Goal: Information Seeking & Learning: Learn about a topic

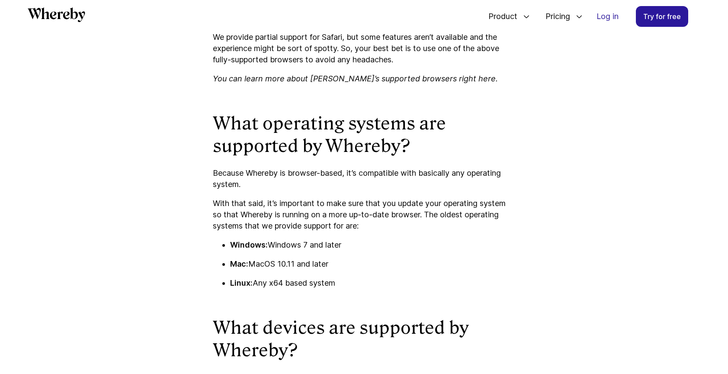
scroll to position [822, 0]
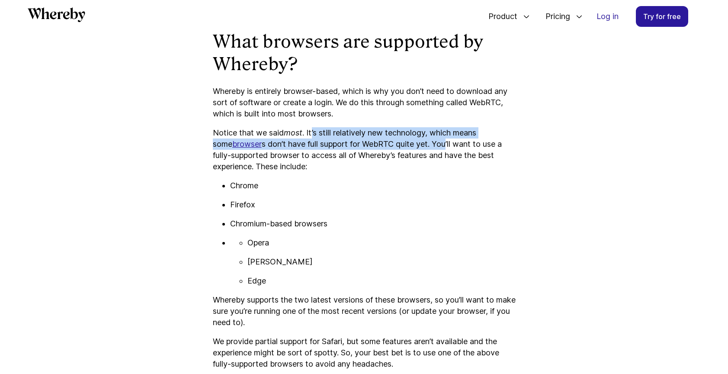
drag, startPoint x: 315, startPoint y: 134, endPoint x: 431, endPoint y: 148, distance: 116.3
click at [431, 148] on p "Notice that we said most . It’s still relatively new technology, which means so…" at bounding box center [364, 149] width 303 height 45
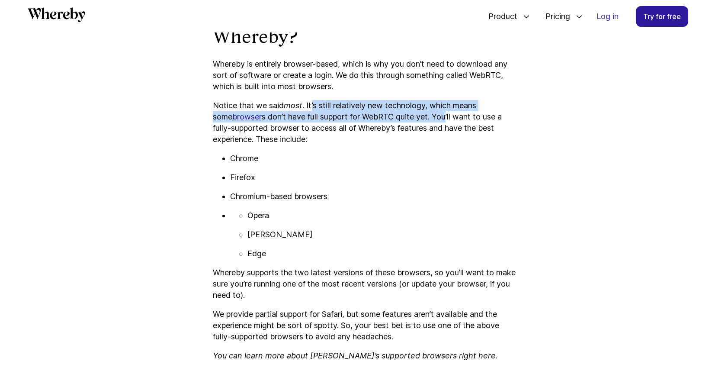
scroll to position [908, 0]
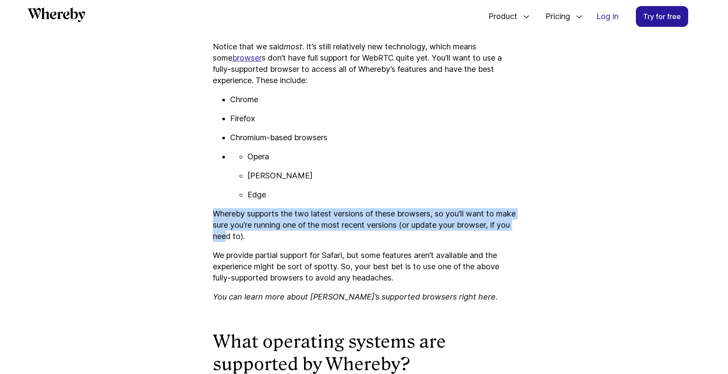
drag, startPoint x: 216, startPoint y: 213, endPoint x: 284, endPoint y: 233, distance: 70.9
click at [284, 233] on p "Whereby supports the two latest versions of these browsers, so you’ll want to m…" at bounding box center [364, 225] width 303 height 34
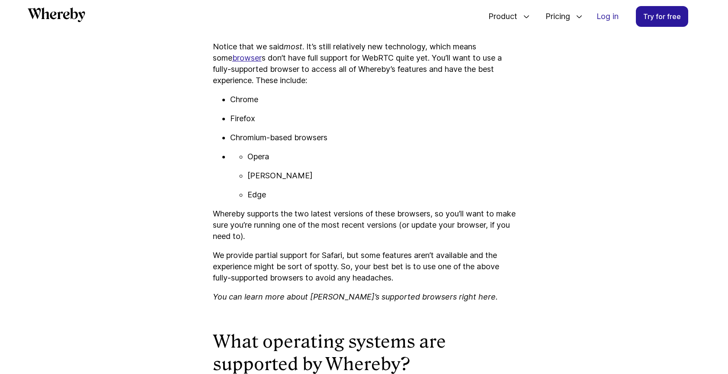
drag, startPoint x: 313, startPoint y: 232, endPoint x: 352, endPoint y: 240, distance: 39.4
click at [351, 242] on p "Whereby supports the two latest versions of these browsers, so you’ll want to m…" at bounding box center [364, 225] width 303 height 34
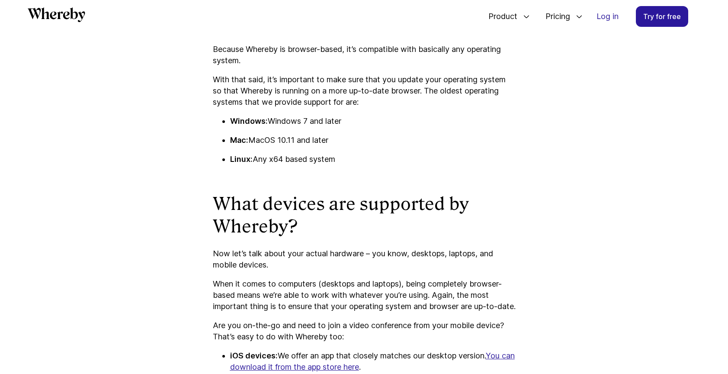
scroll to position [1111, 0]
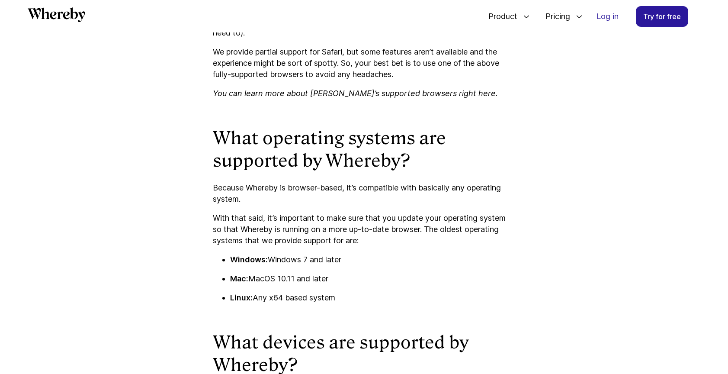
click at [456, 93] on icon "You can learn more about [PERSON_NAME]’s supported browsers right here." at bounding box center [355, 93] width 285 height 9
drag, startPoint x: 470, startPoint y: 94, endPoint x: 277, endPoint y: 92, distance: 193.1
click at [277, 92] on p "You can learn more about [PERSON_NAME]’s supported browsers right here." at bounding box center [364, 93] width 303 height 11
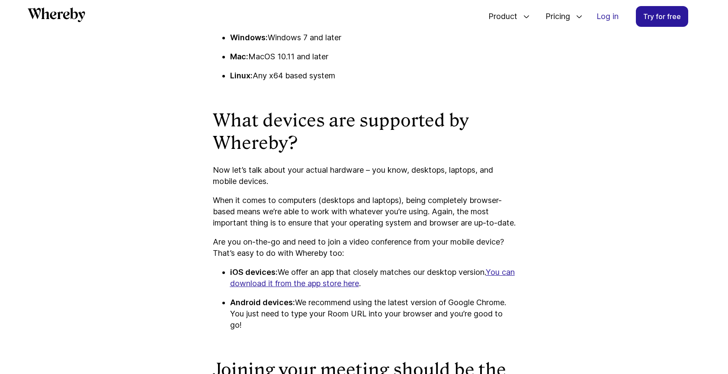
scroll to position [1445, 0]
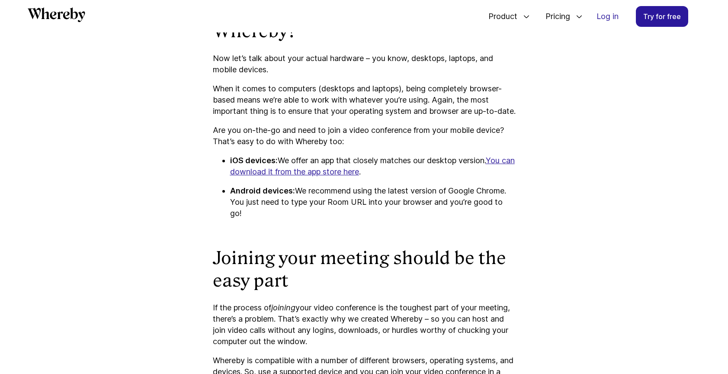
click at [327, 176] on u "You can download it from the app store here" at bounding box center [372, 166] width 285 height 20
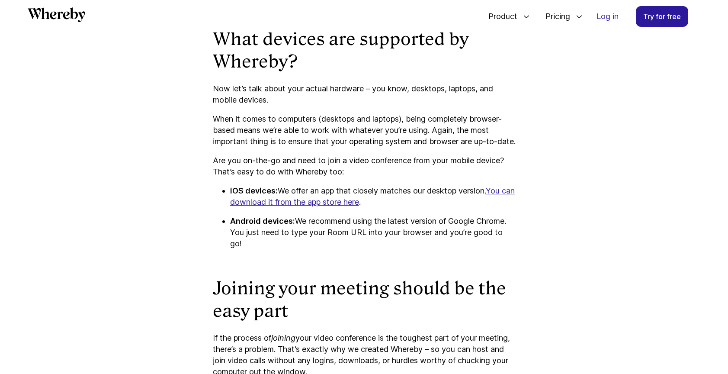
drag, startPoint x: 215, startPoint y: 118, endPoint x: 269, endPoint y: 149, distance: 62.2
drag, startPoint x: 251, startPoint y: 246, endPoint x: 312, endPoint y: 254, distance: 61.5
click at [326, 248] on p "Android devices: We recommend using the latest version of Google Chrome. You ju…" at bounding box center [373, 233] width 286 height 34
click at [298, 249] on p "Android devices: We recommend using the latest version of Google Chrome. You ju…" at bounding box center [373, 233] width 286 height 34
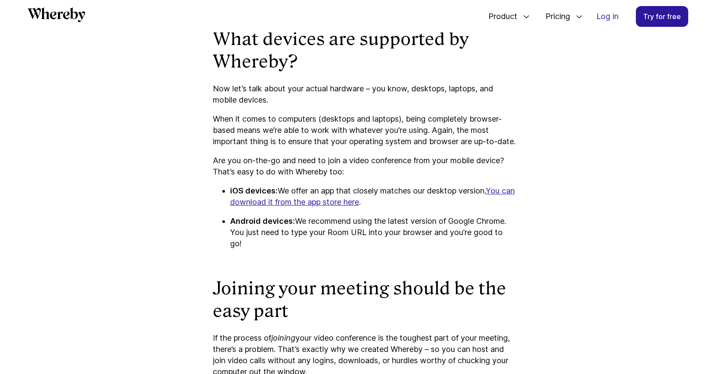
drag, startPoint x: 274, startPoint y: 253, endPoint x: 226, endPoint y: 234, distance: 51.1
click at [230, 234] on li "Android devices: We recommend using the latest version of Google Chrome. You ju…" at bounding box center [373, 233] width 286 height 34
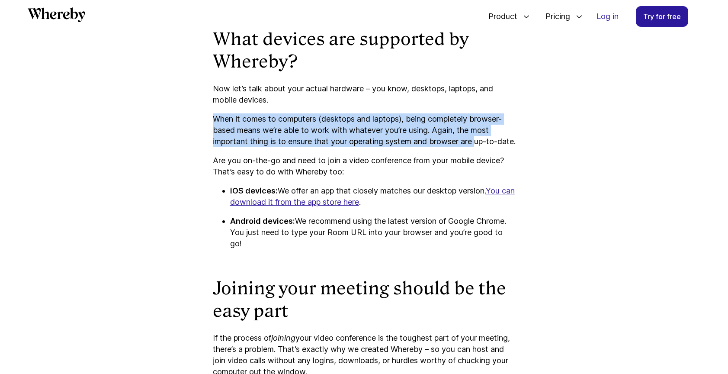
drag, startPoint x: 207, startPoint y: 117, endPoint x: 482, endPoint y: 142, distance: 276.0
drag, startPoint x: 289, startPoint y: 151, endPoint x: 428, endPoint y: 183, distance: 142.9
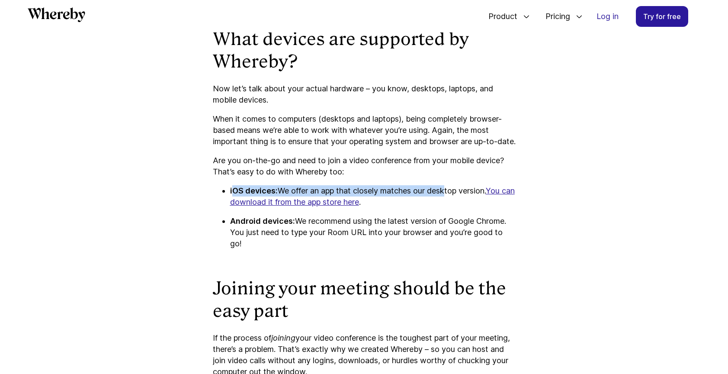
drag, startPoint x: 232, startPoint y: 205, endPoint x: 444, endPoint y: 198, distance: 212.6
click at [444, 198] on p "iOS devices: We offer an app that closely matches our desktop version. You can …" at bounding box center [373, 196] width 286 height 23
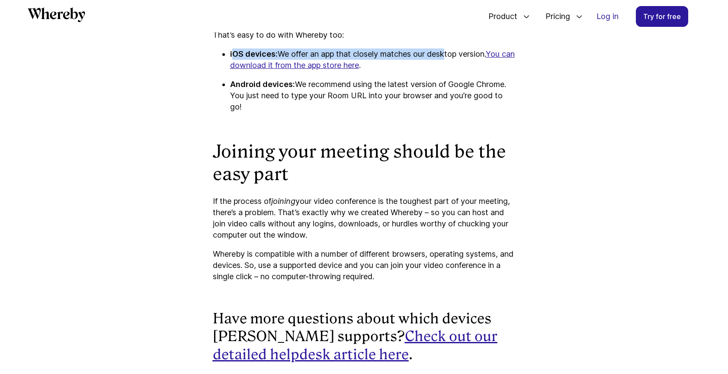
scroll to position [1577, 0]
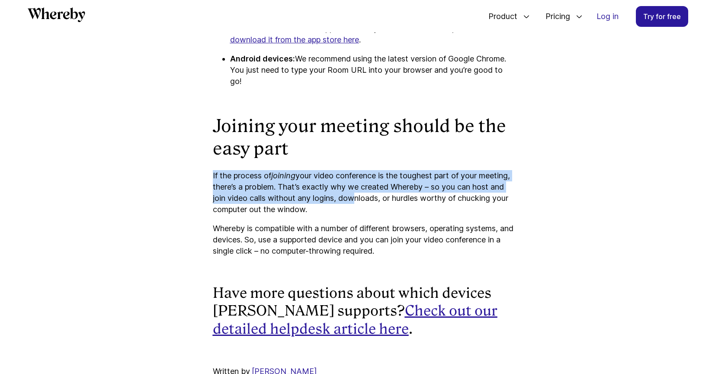
drag, startPoint x: 227, startPoint y: 185, endPoint x: 383, endPoint y: 213, distance: 158.8
click at [383, 213] on p "If the process of joining your video conference is the toughest part of your me…" at bounding box center [364, 192] width 303 height 45
drag, startPoint x: 380, startPoint y: 223, endPoint x: 296, endPoint y: 222, distance: 84.4
click at [294, 215] on p "If the process of joining your video conference is the toughest part of your me…" at bounding box center [364, 192] width 303 height 45
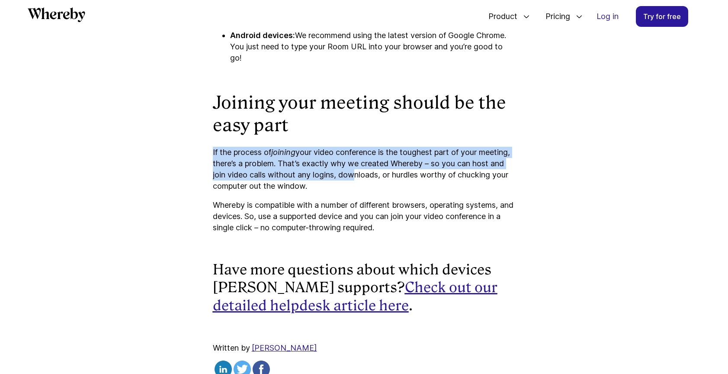
scroll to position [1606, 0]
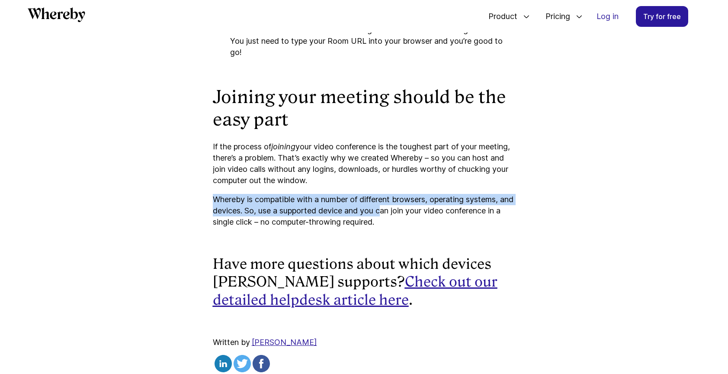
drag, startPoint x: 210, startPoint y: 208, endPoint x: 400, endPoint y: 224, distance: 190.3
drag, startPoint x: 378, startPoint y: 225, endPoint x: 426, endPoint y: 263, distance: 61.0
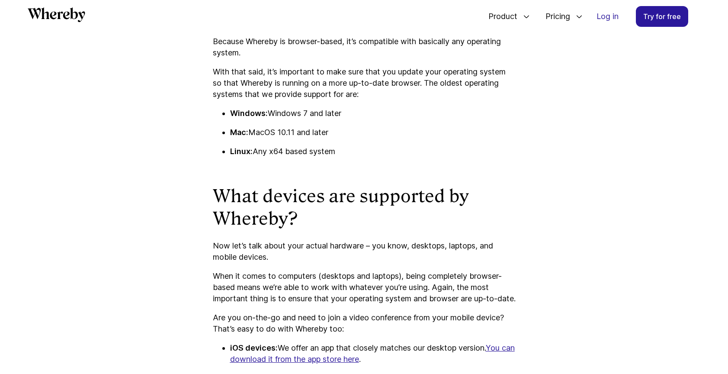
scroll to position [1080, 0]
